Goal: Task Accomplishment & Management: Complete application form

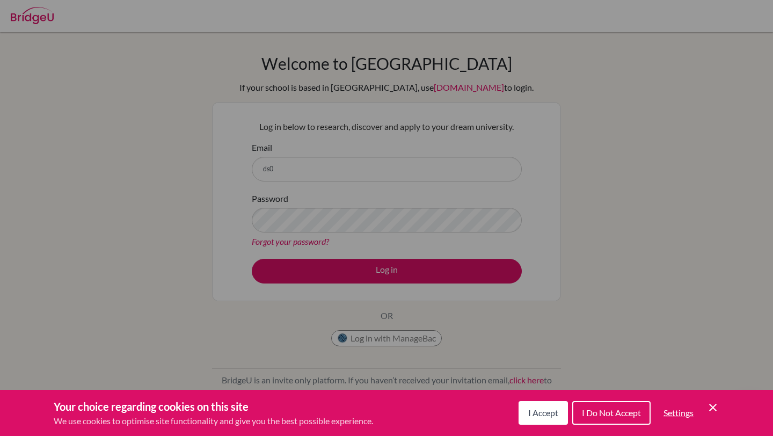
click at [712, 406] on icon "Cookie Control Close Icon" at bounding box center [712, 407] width 13 height 13
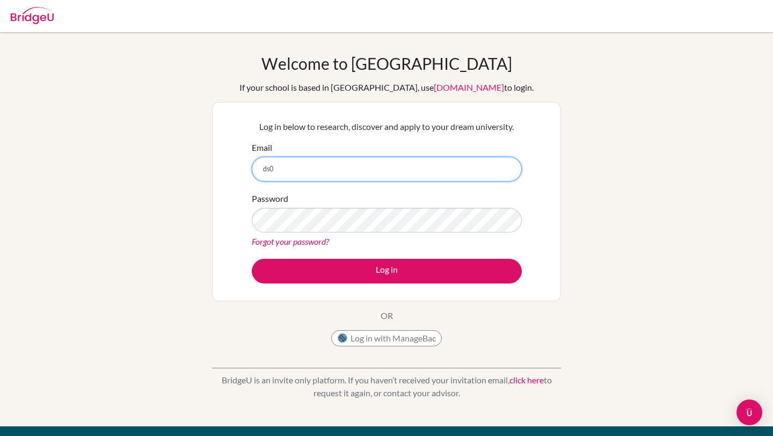
click at [285, 164] on input "ds0" at bounding box center [387, 169] width 270 height 25
click at [286, 168] on input "ds0" at bounding box center [387, 169] width 270 height 25
type input "[EMAIL_ADDRESS][PERSON_NAME][DOMAIN_NAME]"
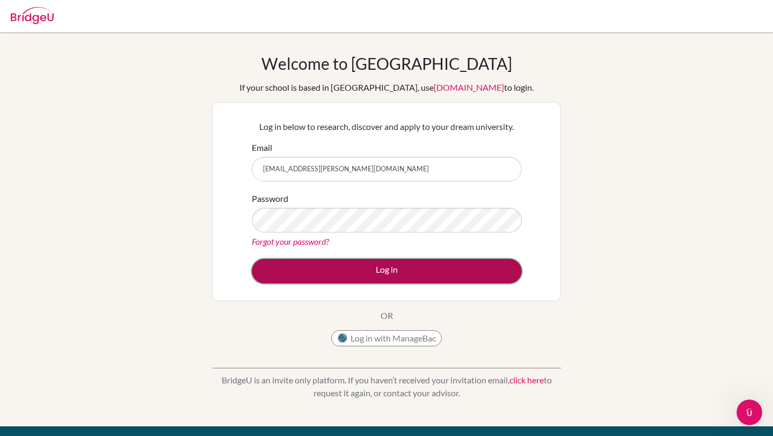
click at [332, 271] on button "Log in" at bounding box center [387, 271] width 270 height 25
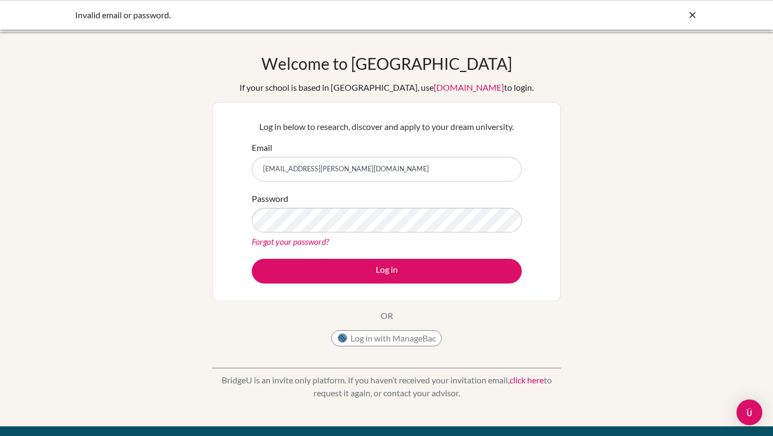
click at [690, 10] on icon at bounding box center [692, 15] width 11 height 11
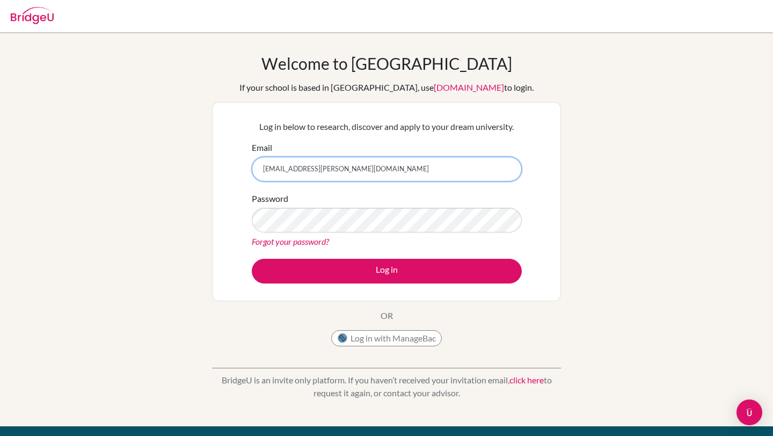
drag, startPoint x: 335, startPoint y: 168, endPoint x: 195, endPoint y: 166, distance: 140.6
click at [193, 166] on div "Welcome to [GEOGRAPHIC_DATA] If your school is based in [GEOGRAPHIC_DATA], use …" at bounding box center [386, 229] width 773 height 351
